Goal: Information Seeking & Learning: Learn about a topic

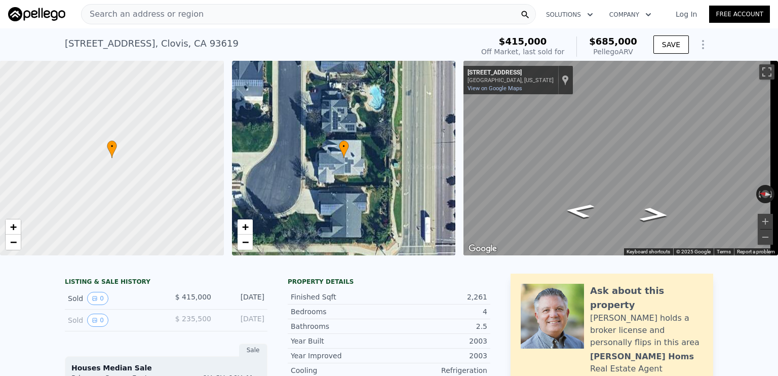
click at [131, 14] on span "Search an address or region" at bounding box center [142, 14] width 122 height 12
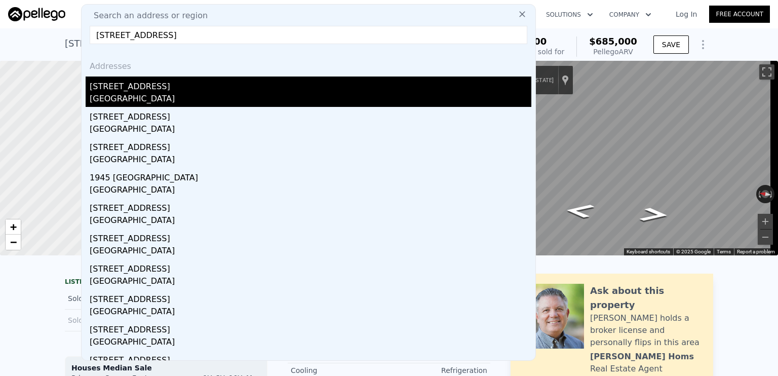
type input "[STREET_ADDRESS]"
click at [121, 89] on div "[STREET_ADDRESS]" at bounding box center [310, 84] width 441 height 16
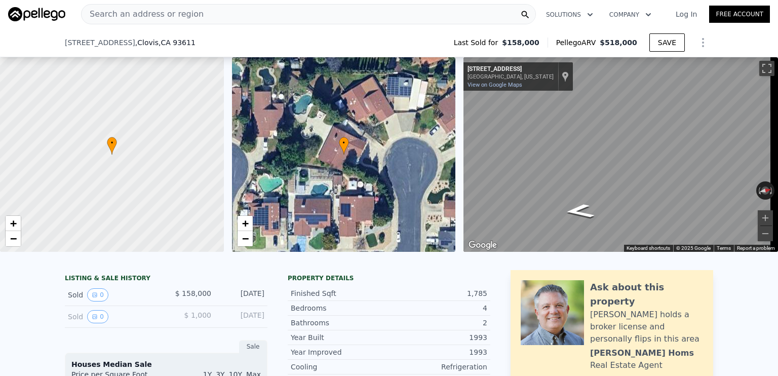
scroll to position [142, 0]
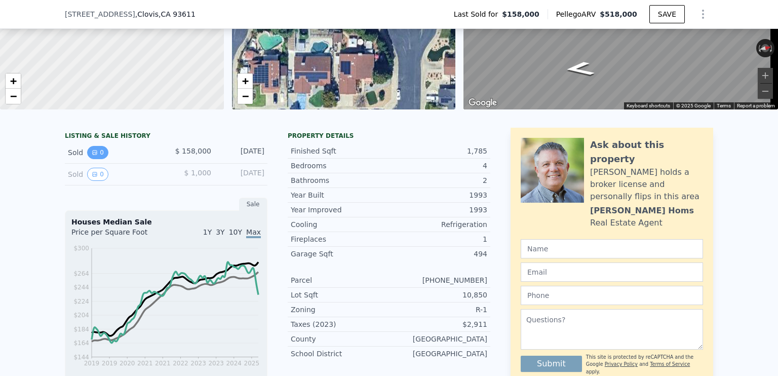
click at [92, 155] on icon "View historical data" at bounding box center [95, 152] width 6 height 6
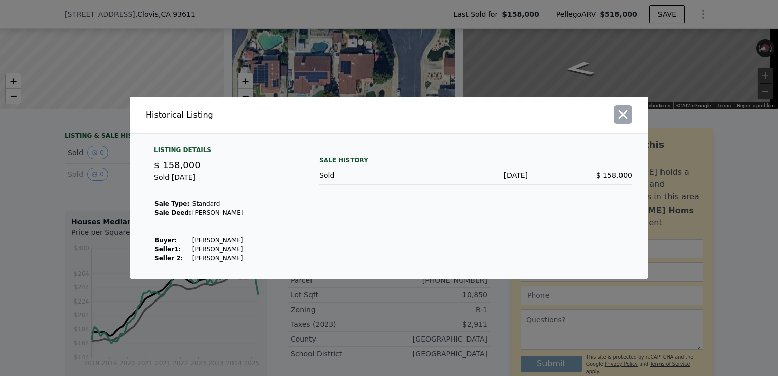
click at [619, 114] on icon "button" at bounding box center [623, 114] width 14 height 14
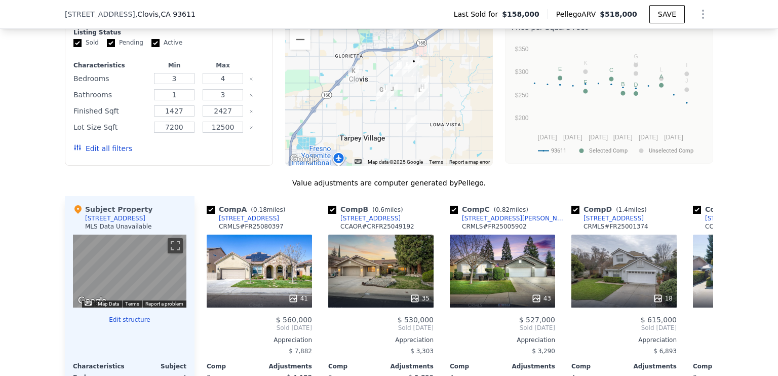
scroll to position [0, 0]
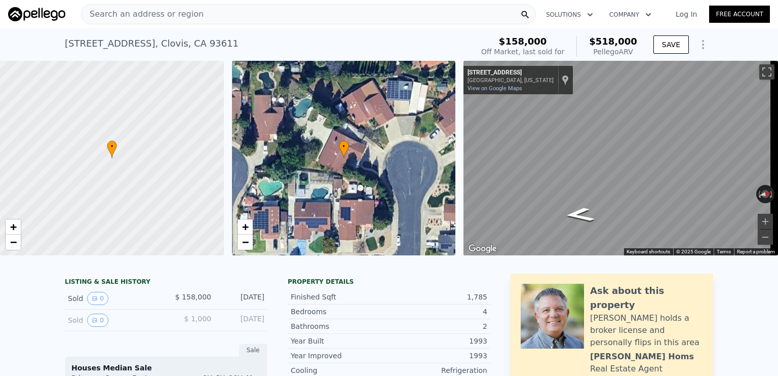
click at [233, 16] on div "Search an address or region" at bounding box center [308, 14] width 455 height 20
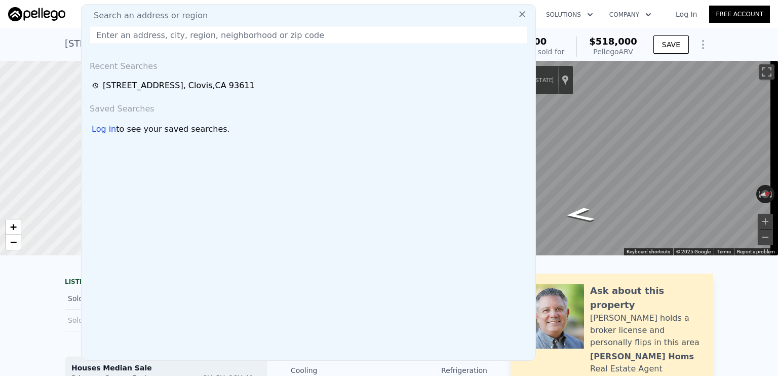
type input "[STREET_ADDRESS][PERSON_NAME]"
